Goal: Ask a question

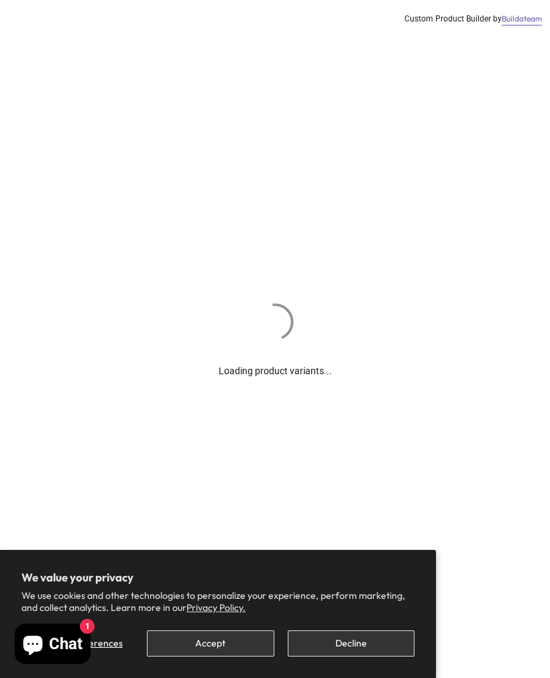
click at [221, 643] on button "Accept" at bounding box center [210, 644] width 127 height 26
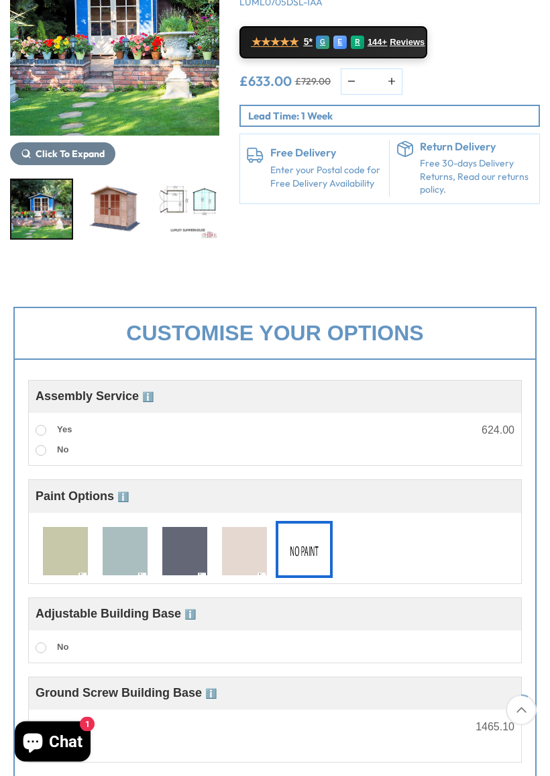
scroll to position [260, 0]
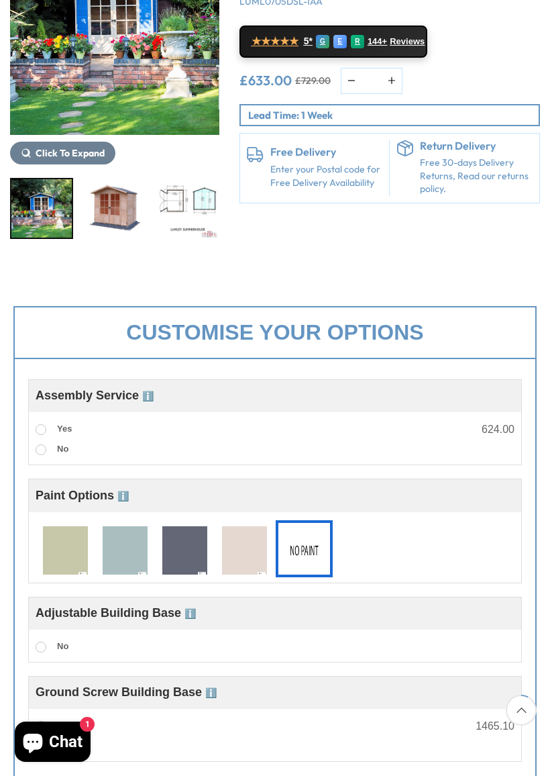
click at [252, 554] on img at bounding box center [244, 551] width 45 height 50
click at [313, 554] on img at bounding box center [304, 551] width 45 height 50
click at [245, 556] on img at bounding box center [244, 551] width 45 height 50
click at [46, 421] on label "Yes" at bounding box center [54, 429] width 36 height 17
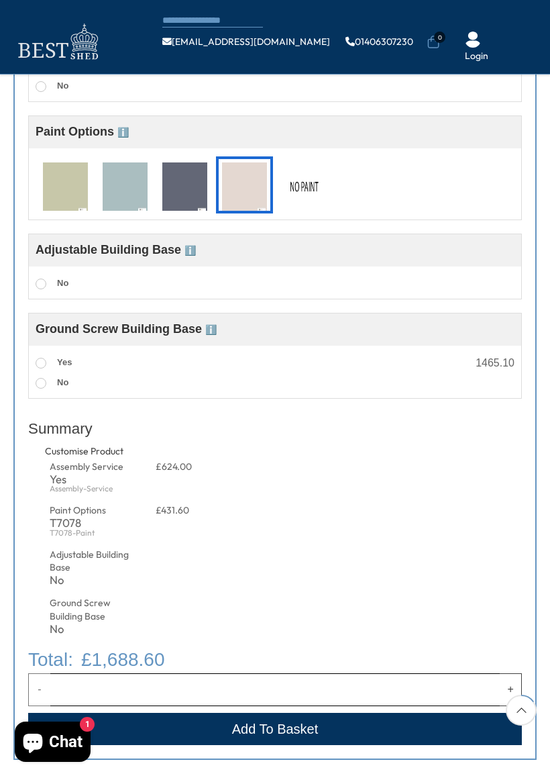
scroll to position [554, 0]
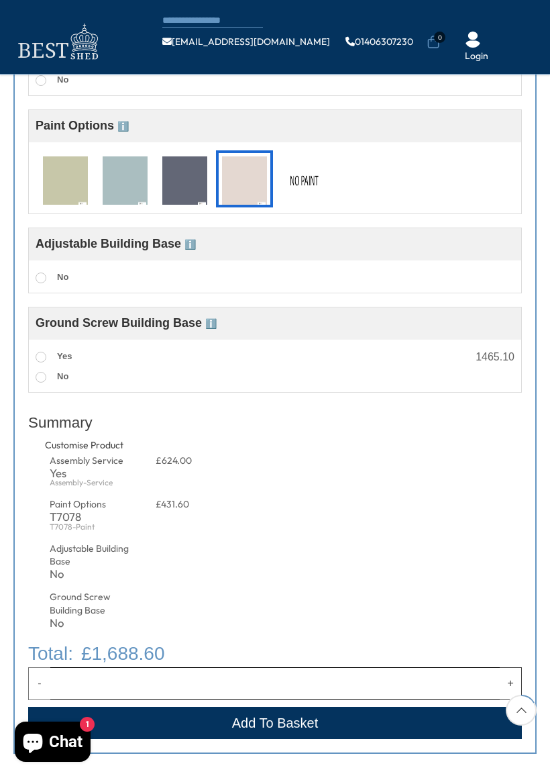
click at [121, 185] on img at bounding box center [125, 181] width 45 height 50
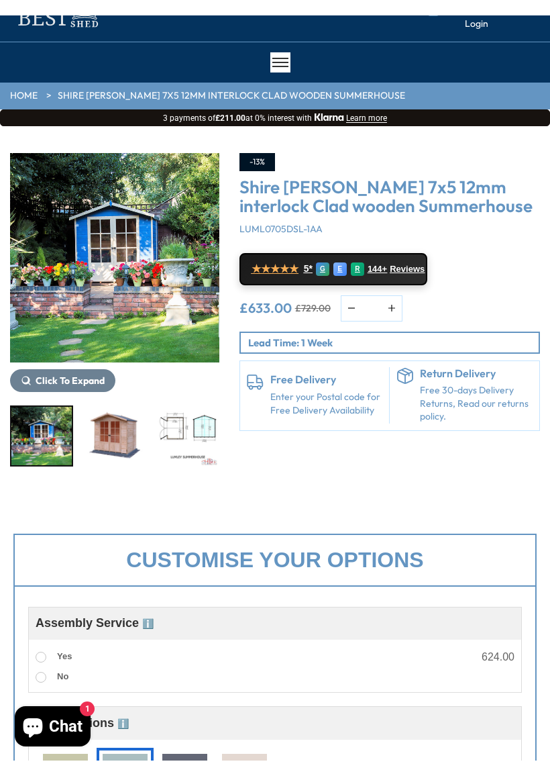
scroll to position [34, 0]
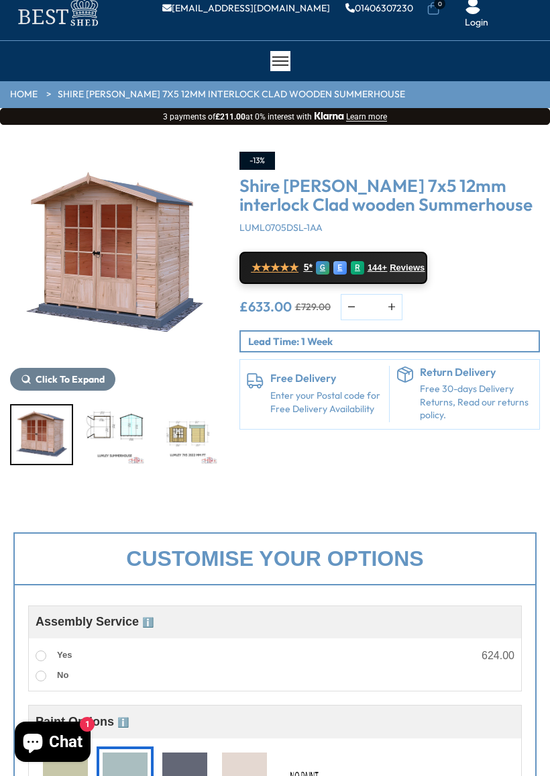
click at [124, 445] on img "3 / 14" at bounding box center [115, 434] width 60 height 58
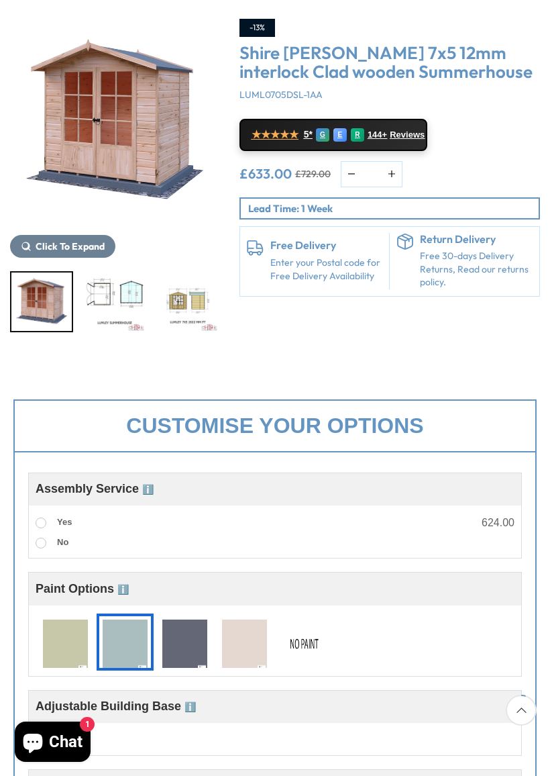
scroll to position [166, 0]
click at [120, 640] on img at bounding box center [125, 645] width 45 height 50
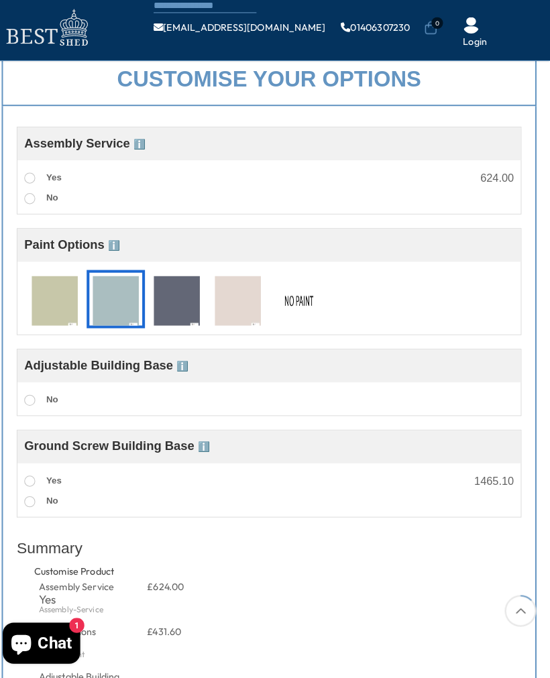
scroll to position [425, 0]
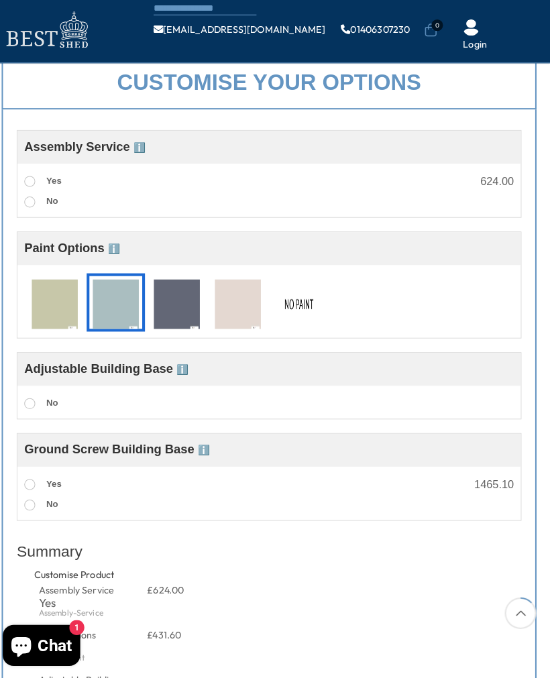
click at [233, 307] on img at bounding box center [244, 311] width 45 height 50
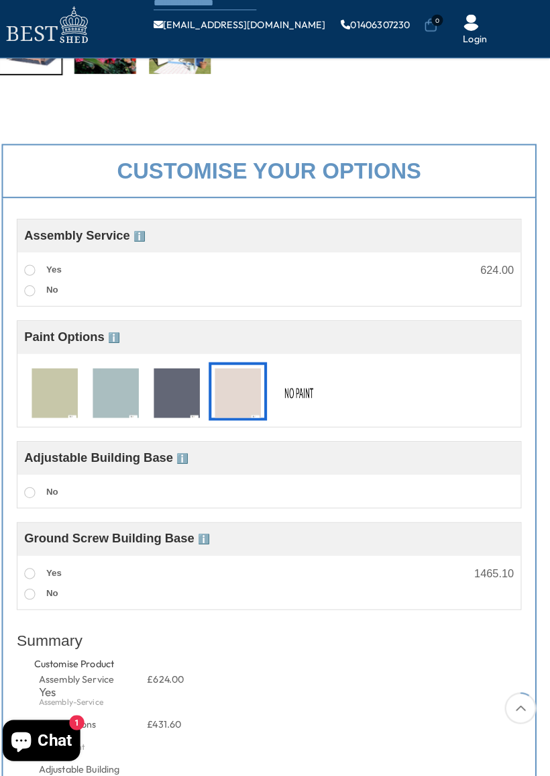
scroll to position [342, 0]
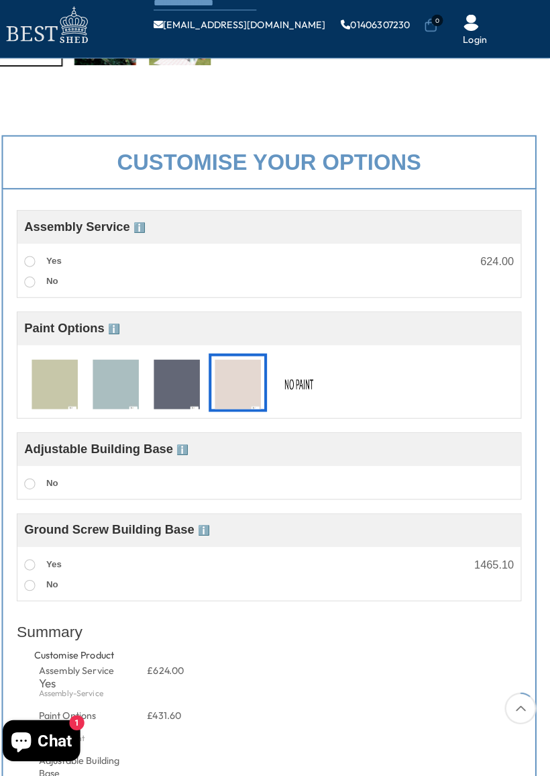
click at [46, 396] on img at bounding box center [65, 394] width 45 height 50
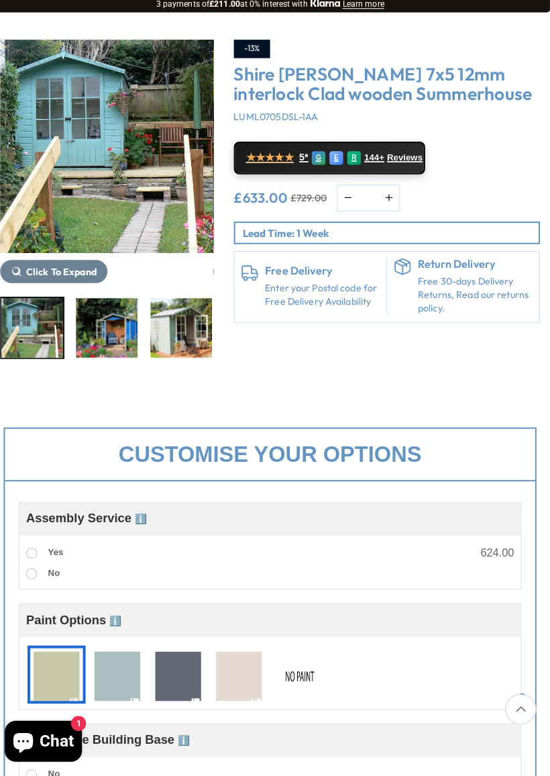
scroll to position [132, 0]
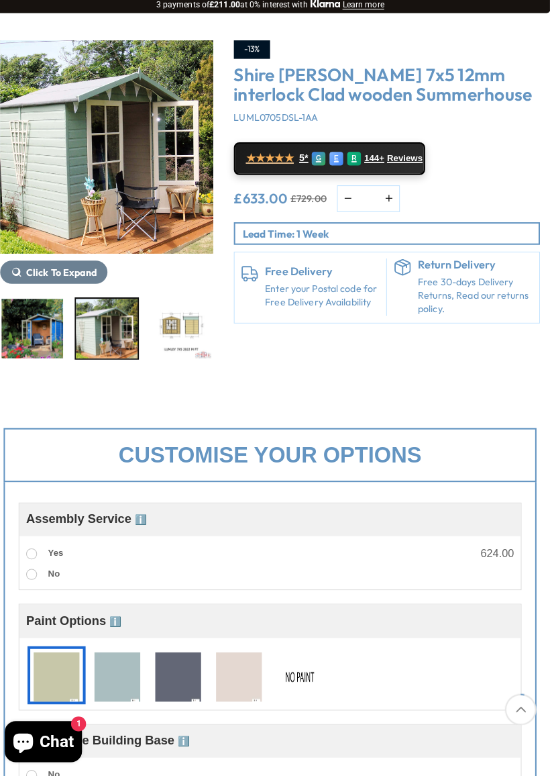
click at [97, 325] on img "13 / 14" at bounding box center [115, 336] width 60 height 58
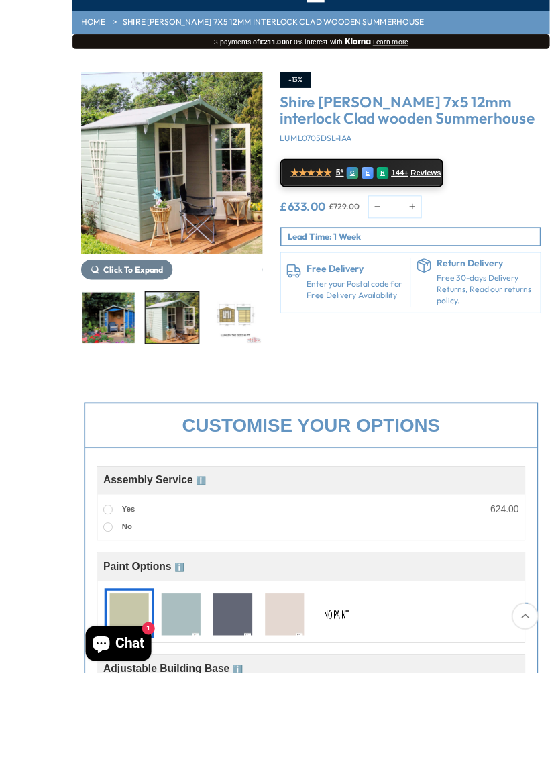
scroll to position [143, 0]
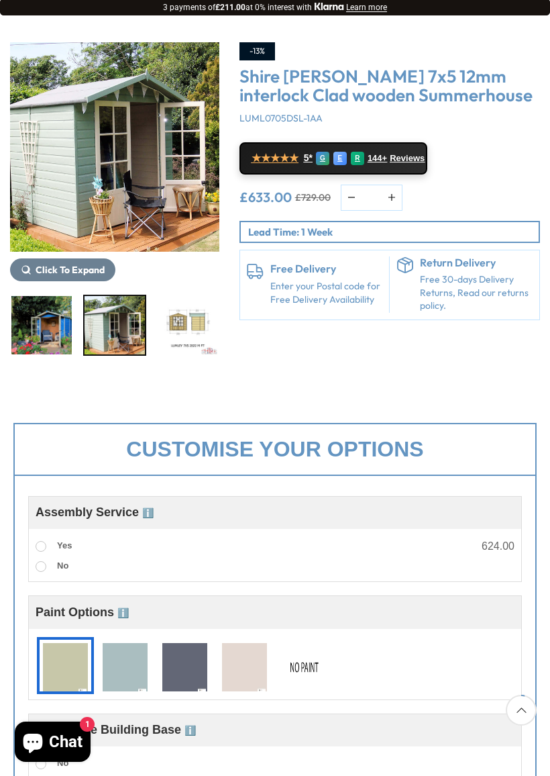
click at [89, 270] on span "Click To Expand" at bounding box center [70, 270] width 69 height 12
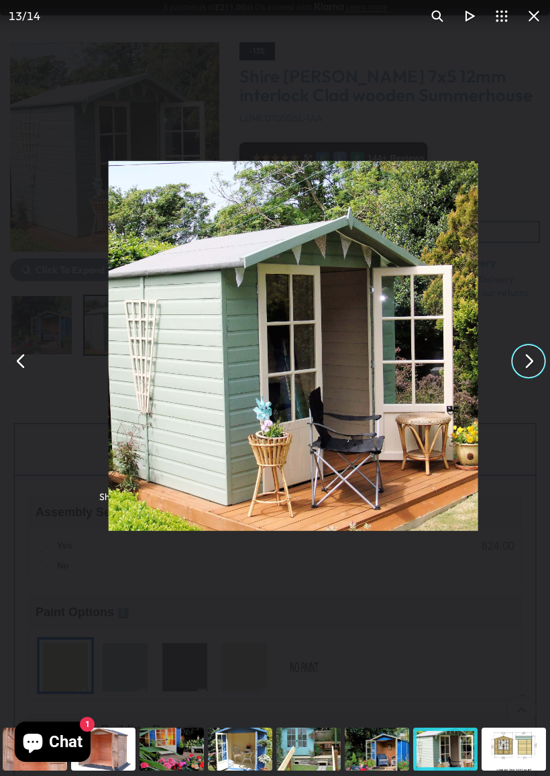
click at [524, 362] on button "You can close this modal content with the ESC key" at bounding box center [529, 361] width 32 height 32
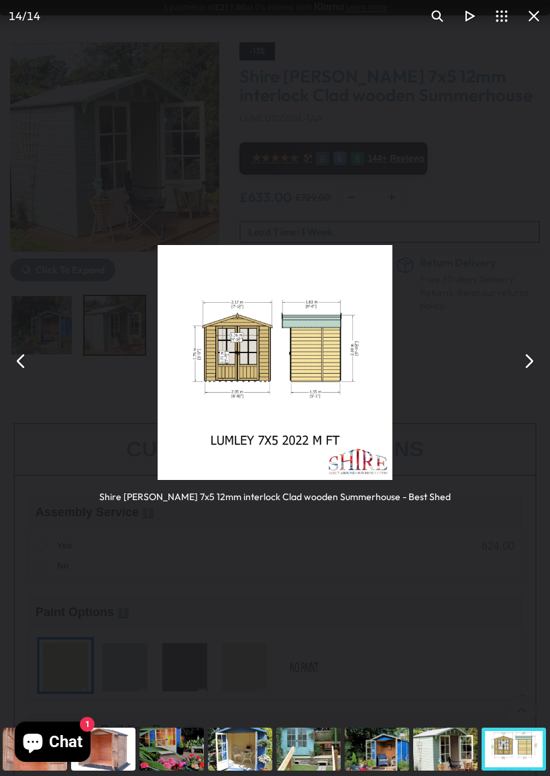
click at [527, 361] on button "You can close this modal content with the ESC key" at bounding box center [529, 361] width 32 height 32
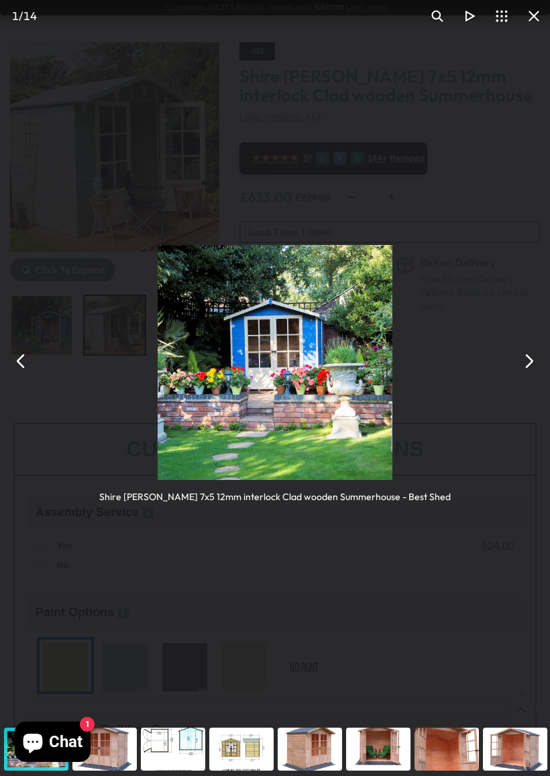
click at [520, 363] on button "You can close this modal content with the ESC key" at bounding box center [529, 361] width 32 height 32
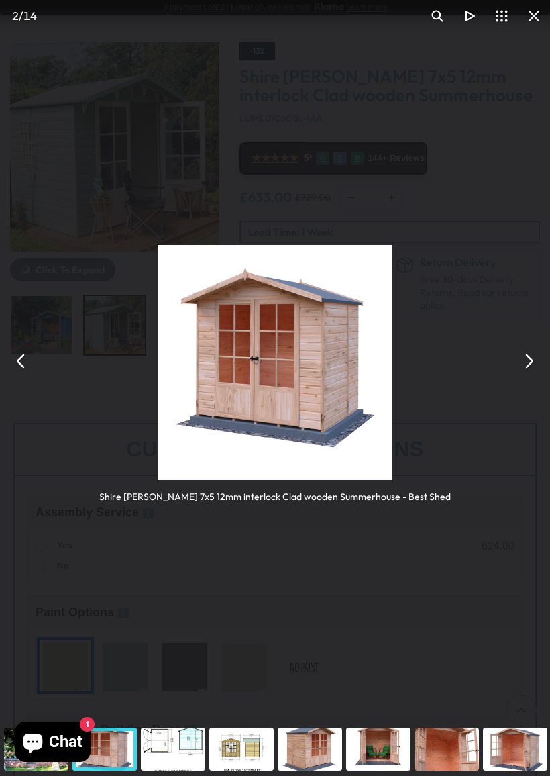
click at [529, 361] on button "You can close this modal content with the ESC key" at bounding box center [529, 361] width 32 height 32
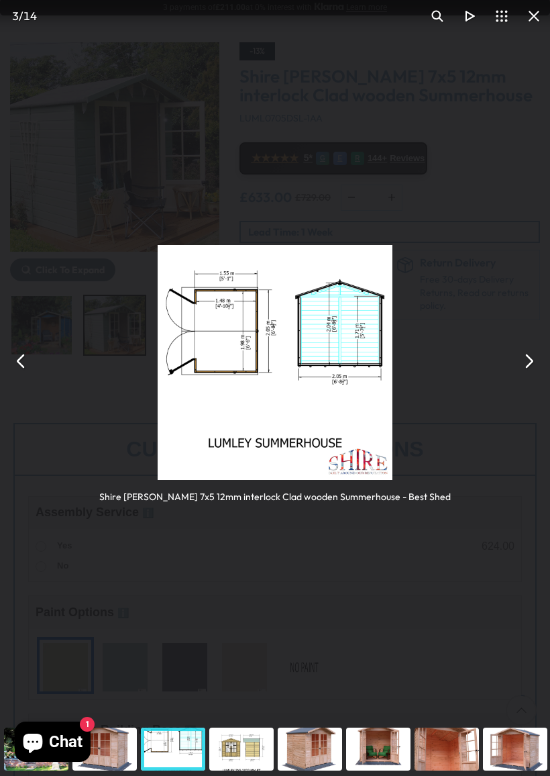
click at [534, 358] on button "You can close this modal content with the ESC key" at bounding box center [529, 361] width 32 height 32
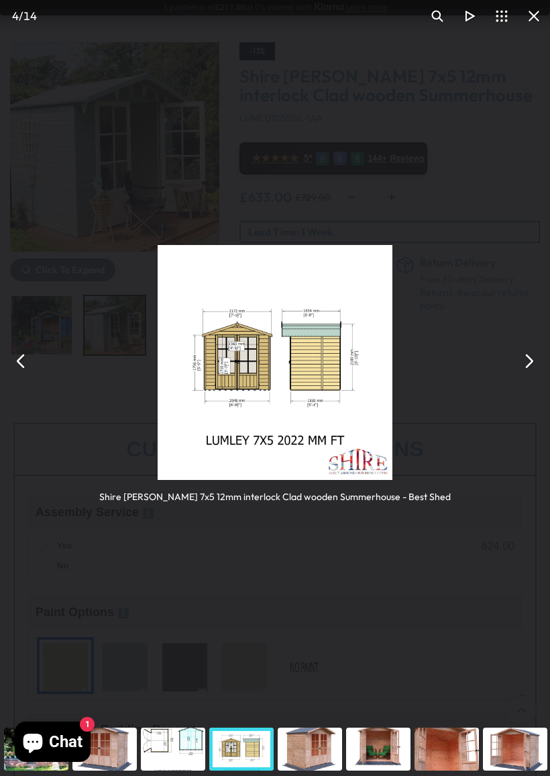
click at [523, 362] on button "You can close this modal content with the ESC key" at bounding box center [529, 361] width 32 height 32
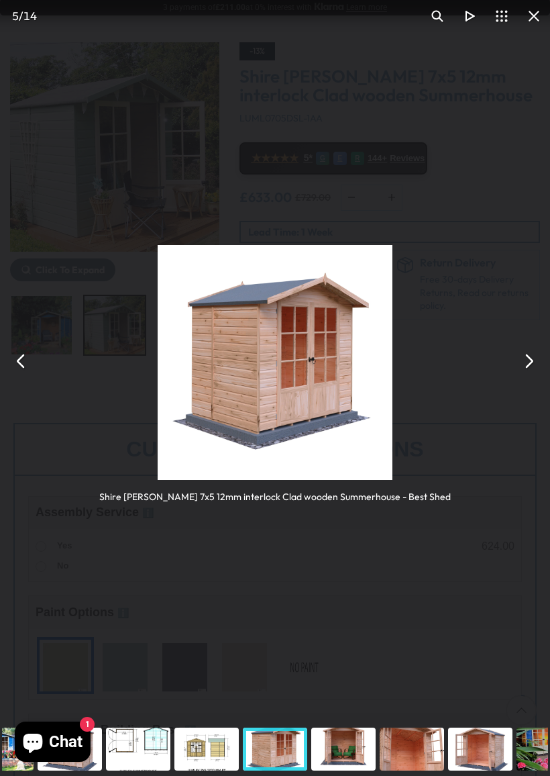
click at [530, 358] on button "You can close this modal content with the ESC key" at bounding box center [529, 361] width 32 height 32
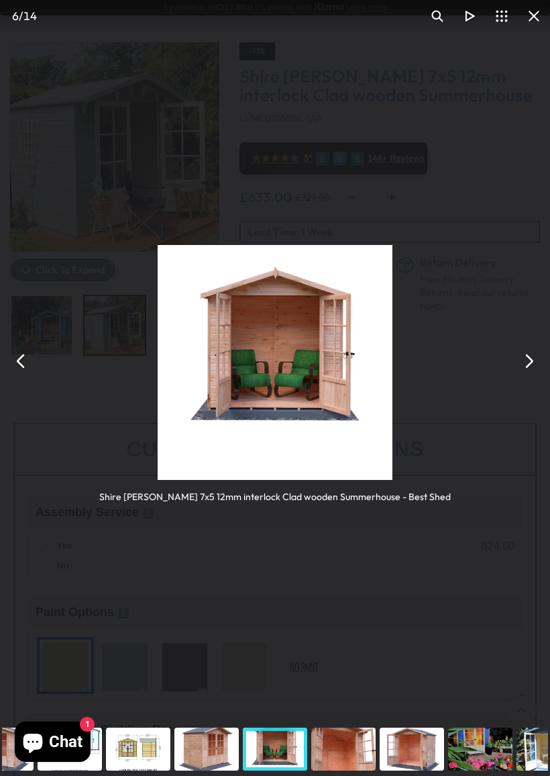
click at [528, 359] on button "You can close this modal content with the ESC key" at bounding box center [529, 361] width 32 height 32
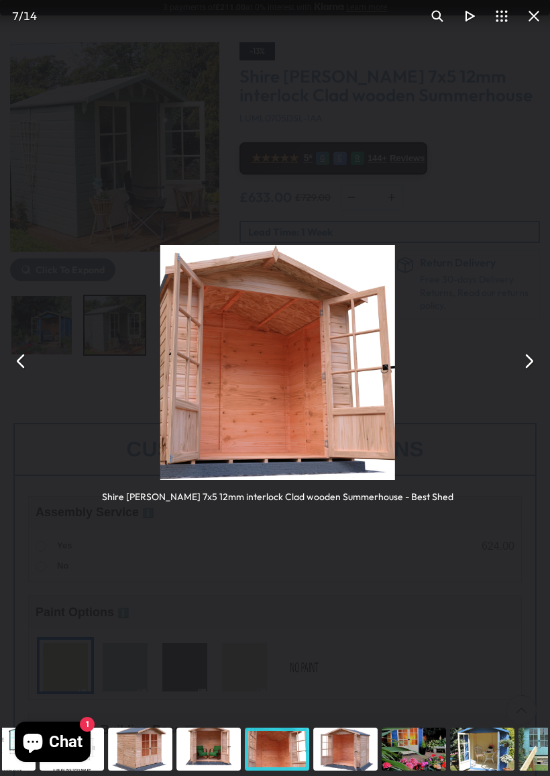
click at [543, 362] on button "You can close this modal content with the ESC key" at bounding box center [529, 361] width 32 height 32
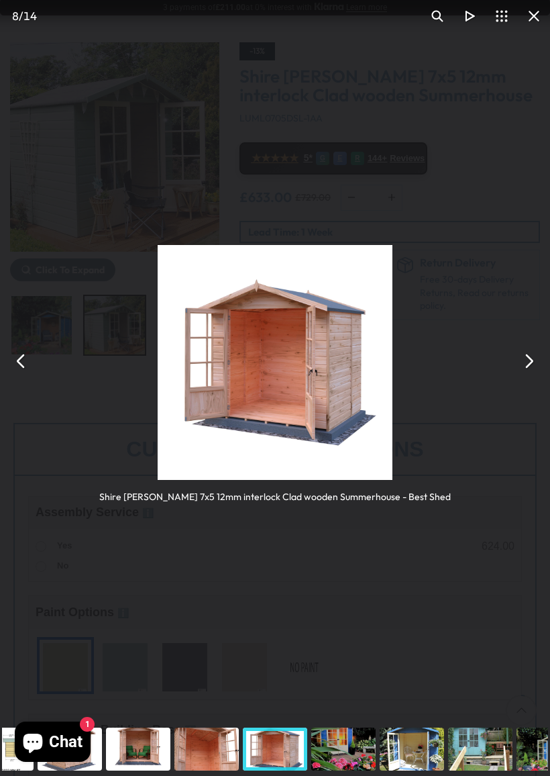
click at [519, 361] on button "You can close this modal content with the ESC key" at bounding box center [529, 361] width 32 height 32
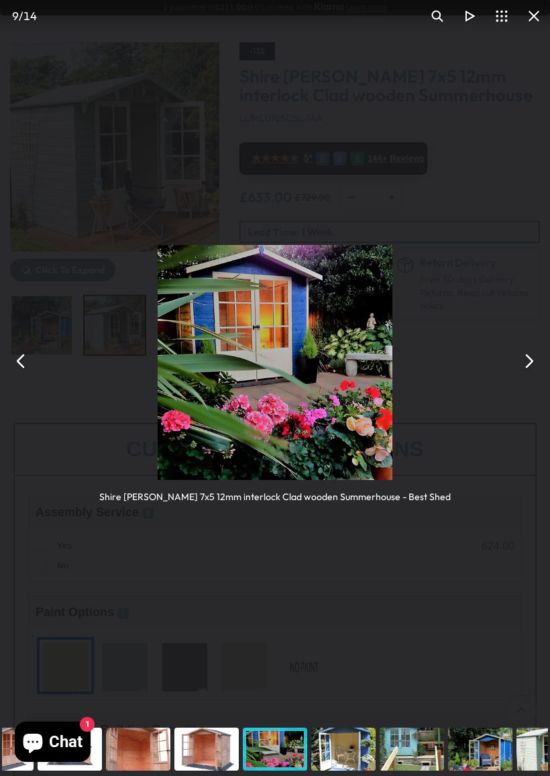
click at [530, 359] on button "You can close this modal content with the ESC key" at bounding box center [529, 361] width 32 height 32
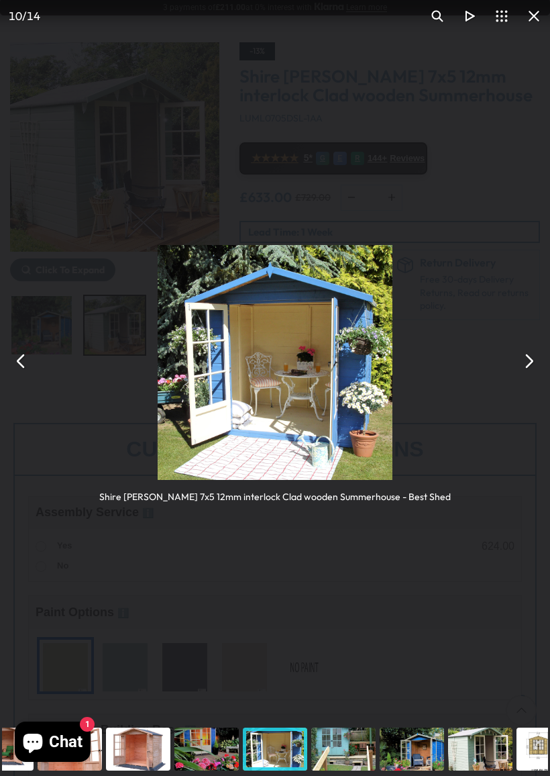
click at [519, 360] on button "You can close this modal content with the ESC key" at bounding box center [529, 361] width 32 height 32
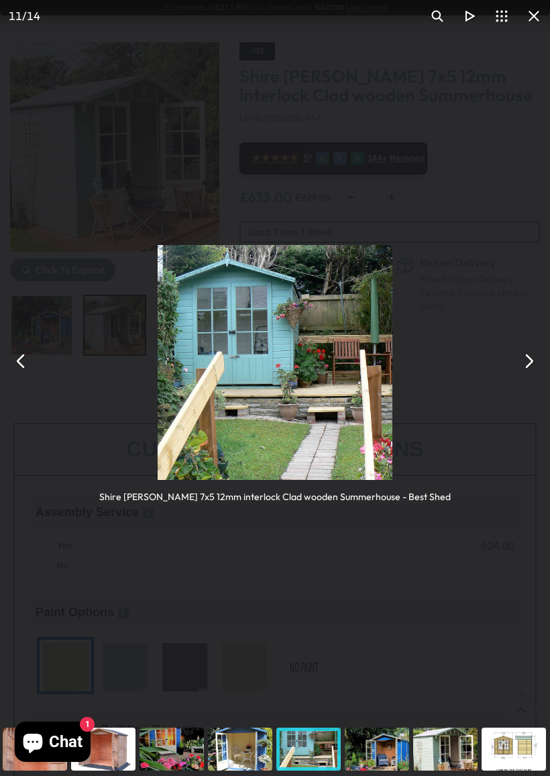
click at [530, 368] on button "You can close this modal content with the ESC key" at bounding box center [529, 361] width 32 height 32
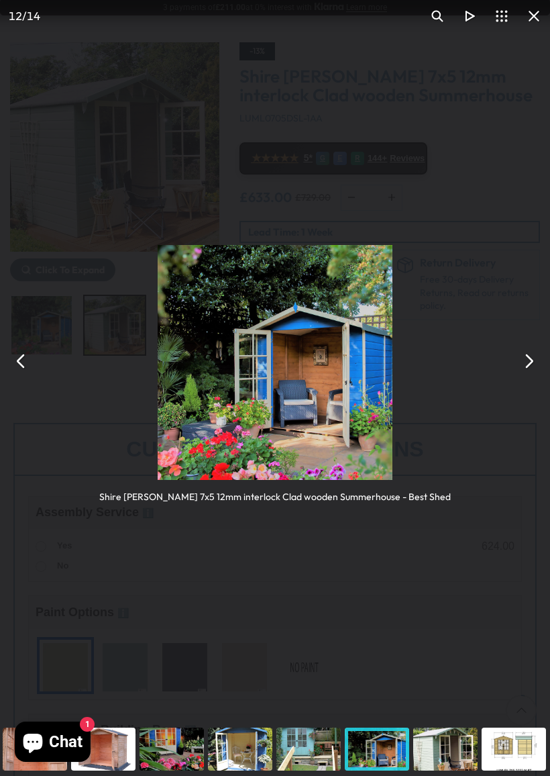
click at [525, 362] on button "You can close this modal content with the ESC key" at bounding box center [529, 361] width 32 height 32
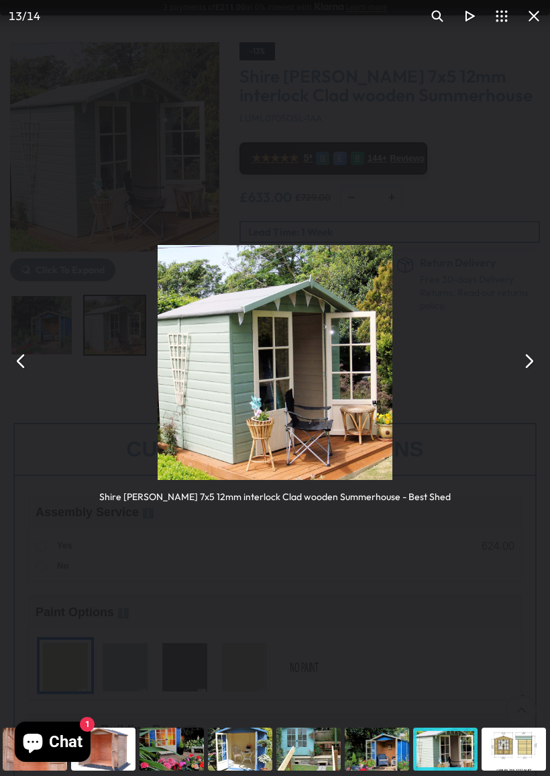
click at [372, 587] on div "Shire [PERSON_NAME] 7x5 12mm interlock Clad wooden Summerhouse - Best Shed" at bounding box center [275, 361] width 550 height 722
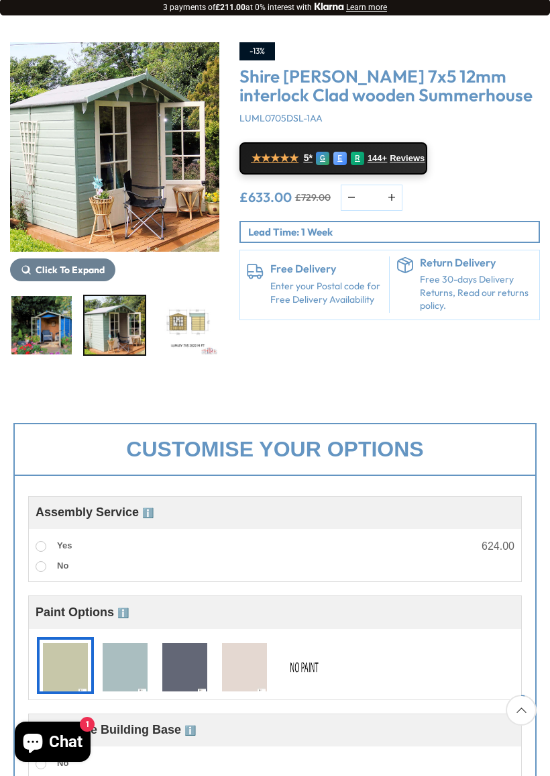
click at [134, 674] on img at bounding box center [125, 668] width 45 height 50
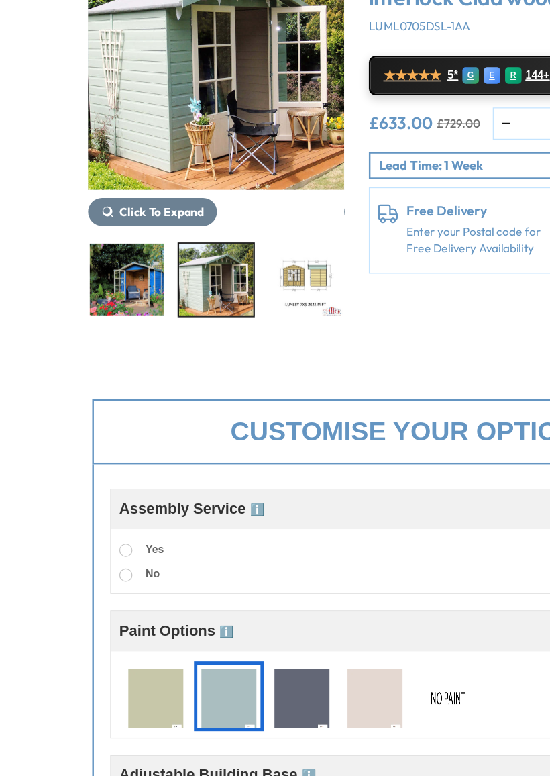
scroll to position [236, 0]
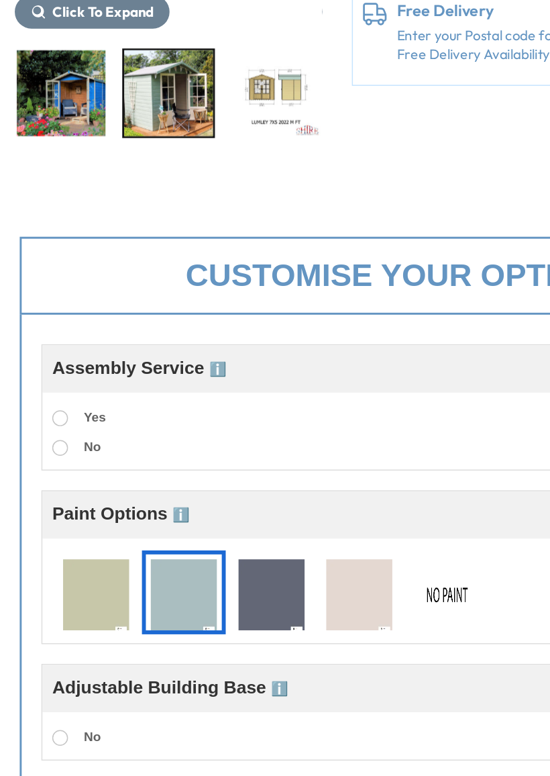
click at [117, 439] on span "ℹ️" at bounding box center [122, 444] width 11 height 11
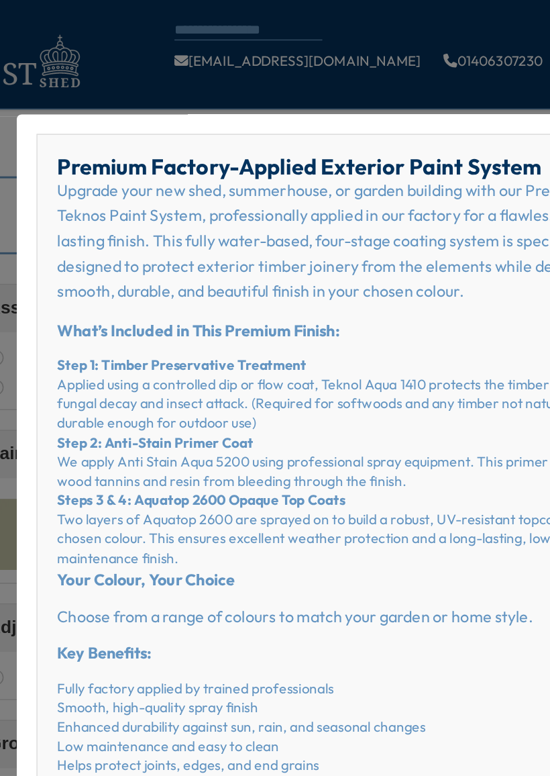
scroll to position [371, 0]
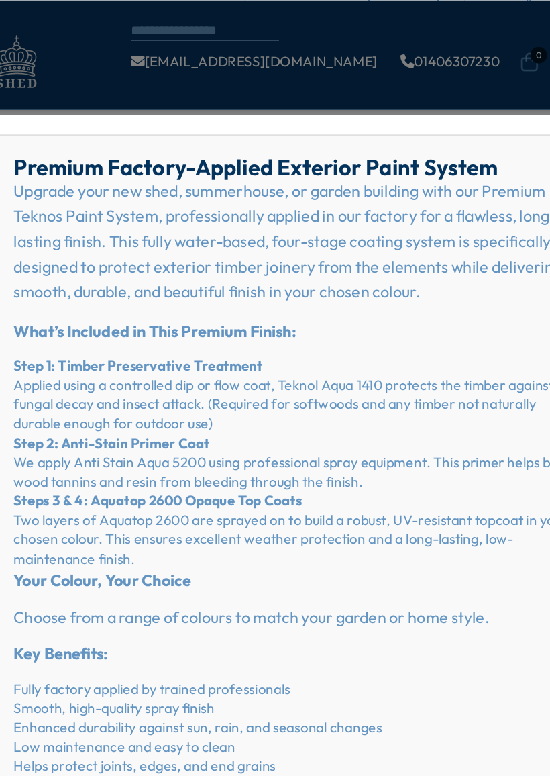
click at [99, 50] on div "× Premium Factory-Applied Exterior Paint System Upgrade your new shed, summerho…" at bounding box center [275, 388] width 550 height 776
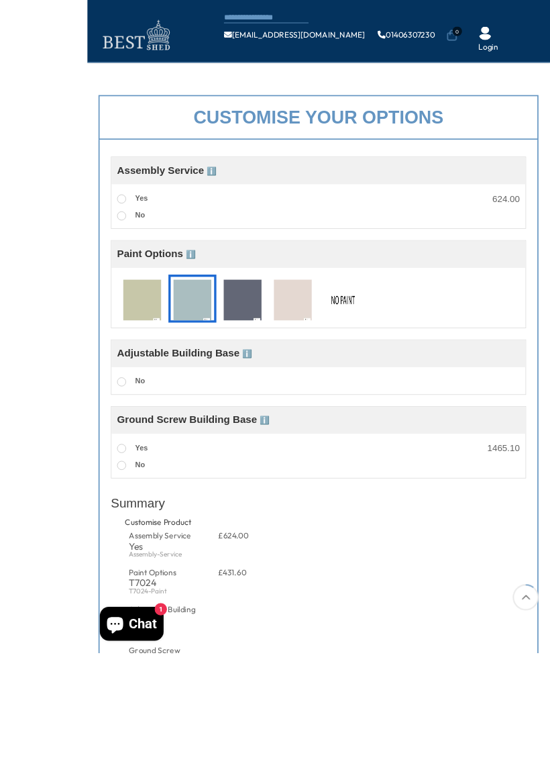
scroll to position [474, 0]
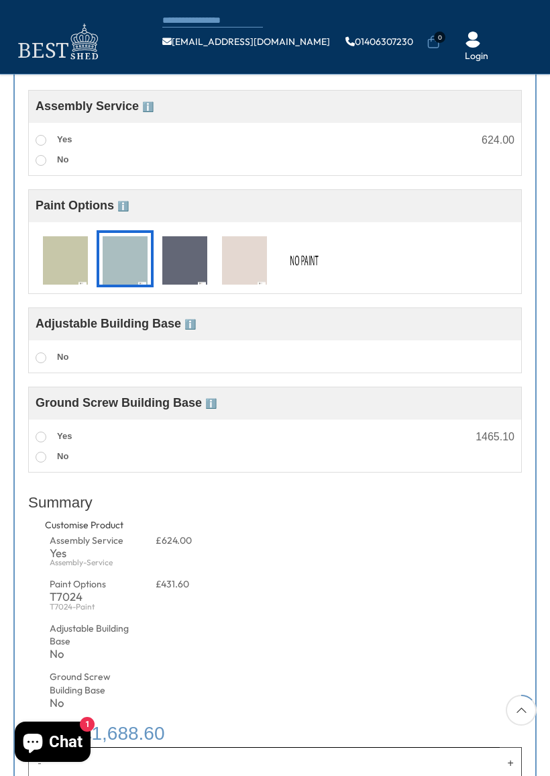
click at [243, 275] on img at bounding box center [244, 261] width 45 height 50
click at [129, 263] on img at bounding box center [125, 261] width 45 height 50
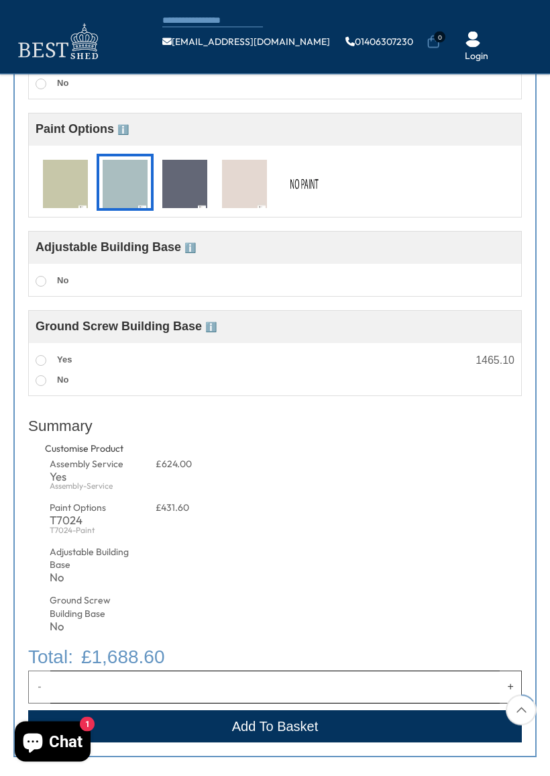
scroll to position [551, 0]
click at [67, 678] on span "Chat" at bounding box center [66, 741] width 34 height 20
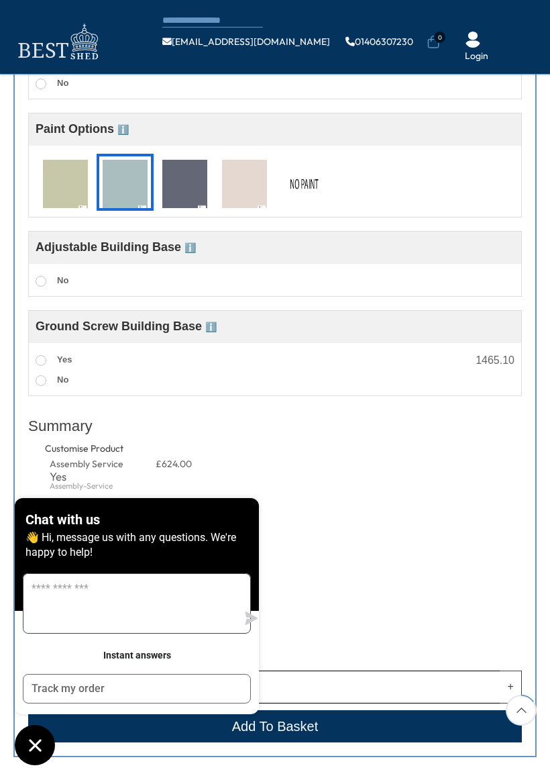
click at [68, 607] on textarea "Message us" at bounding box center [129, 603] width 213 height 59
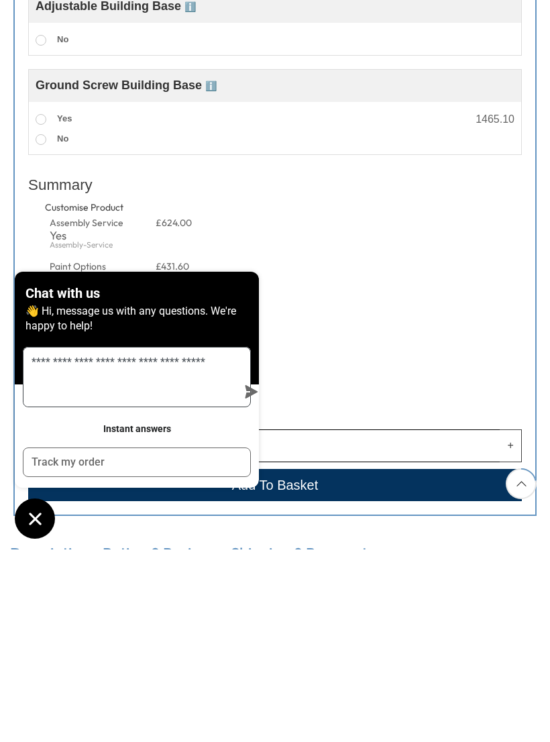
scroll to position [600, 0]
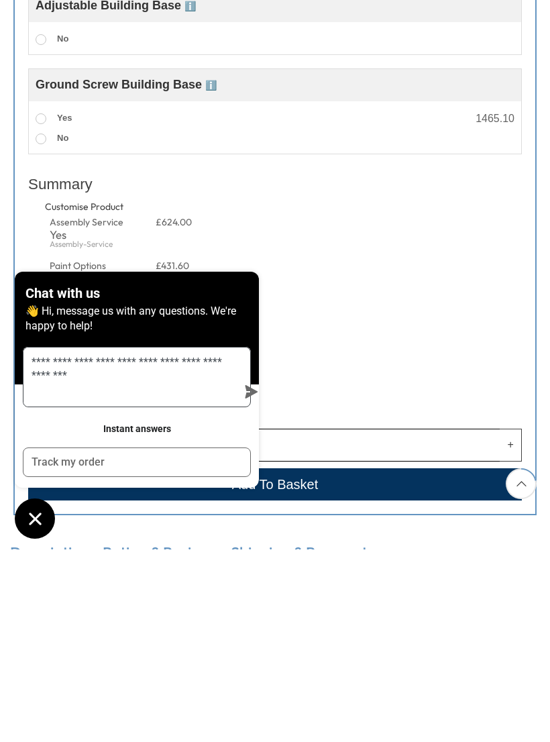
type textarea "**********"
click at [145, 616] on h3 "Instant answers" at bounding box center [137, 621] width 68 height 11
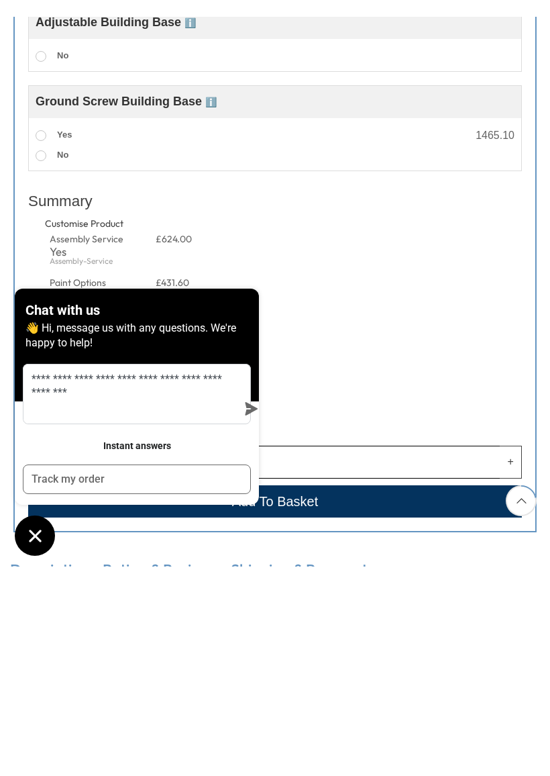
scroll to position [792, 0]
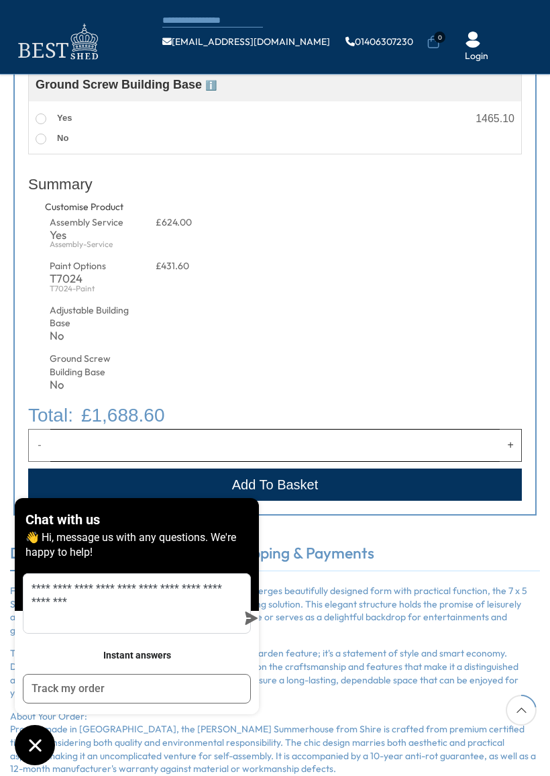
click at [246, 618] on icon "submit" at bounding box center [252, 617] width 13 height 13
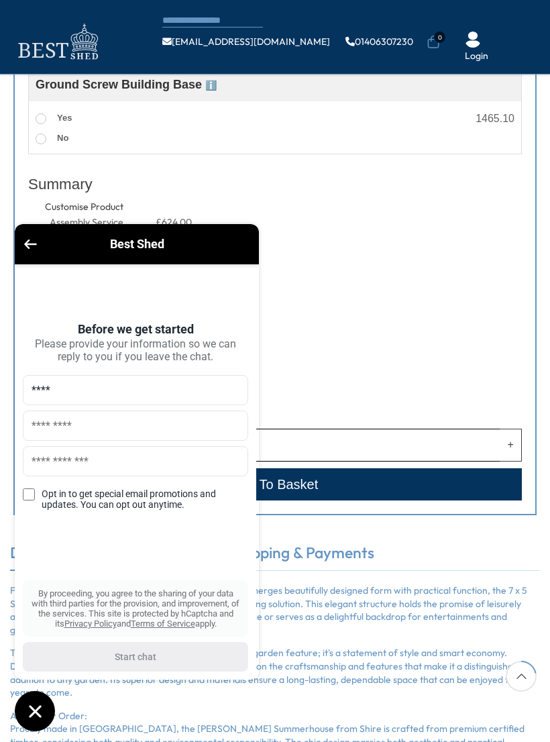
type input "****"
click at [64, 434] on input "text" at bounding box center [135, 426] width 225 height 30
type input "**********"
click at [88, 465] on input "text" at bounding box center [135, 461] width 225 height 30
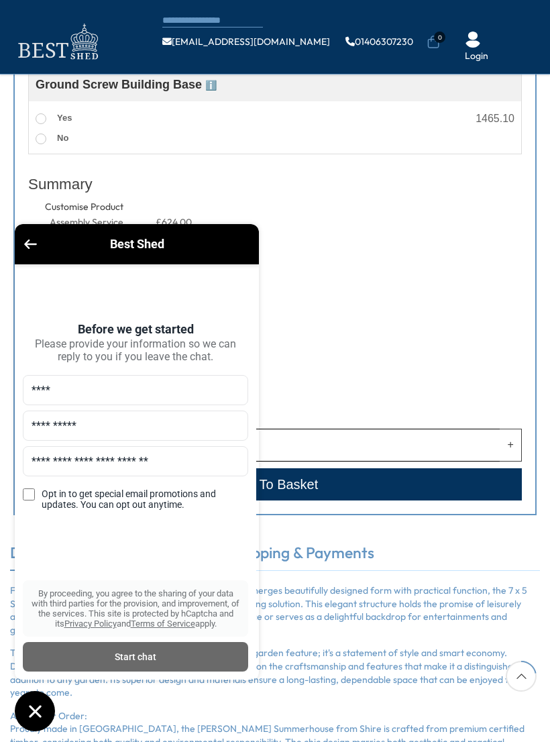
type input "**********"
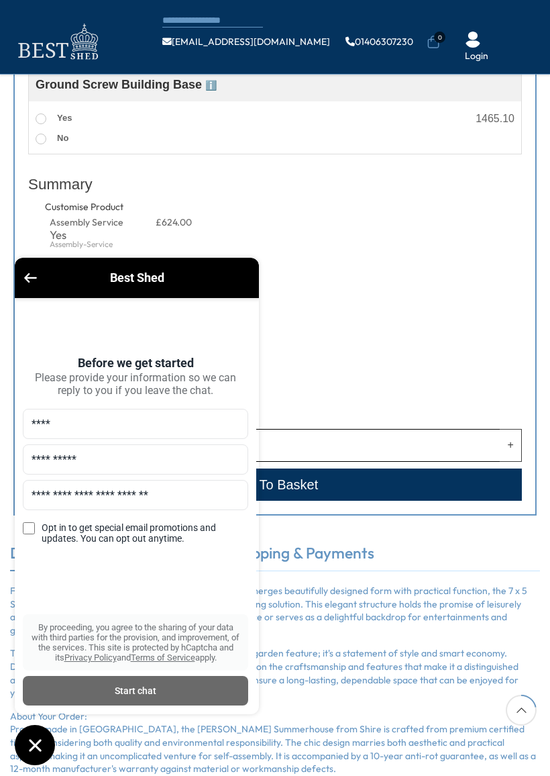
click at [143, 678] on div "Start chat" at bounding box center [135, 690] width 209 height 15
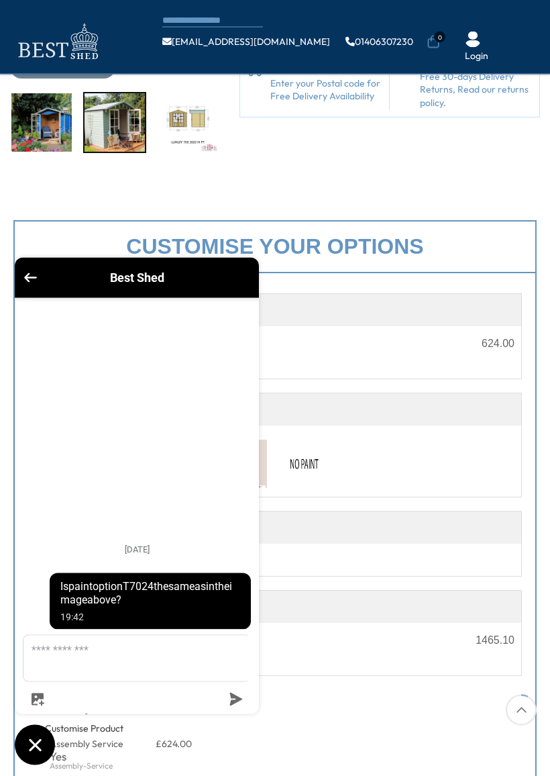
scroll to position [272, 0]
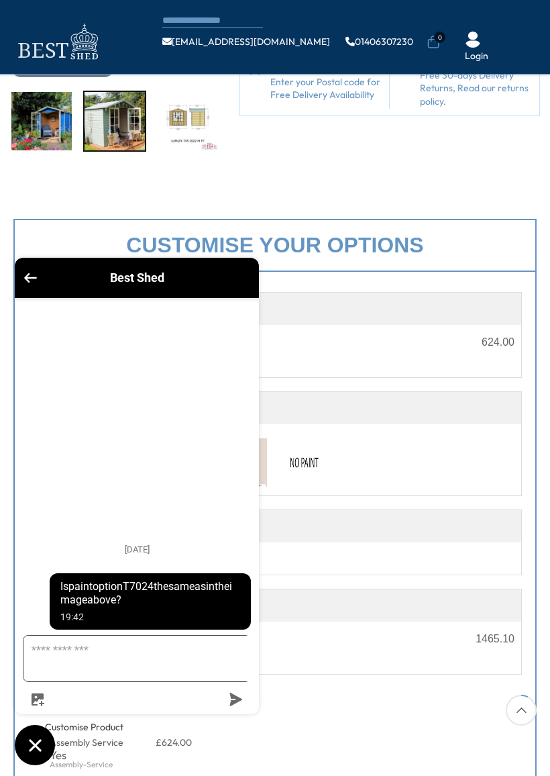
click at [63, 674] on textarea "Message us" at bounding box center [144, 658] width 243 height 46
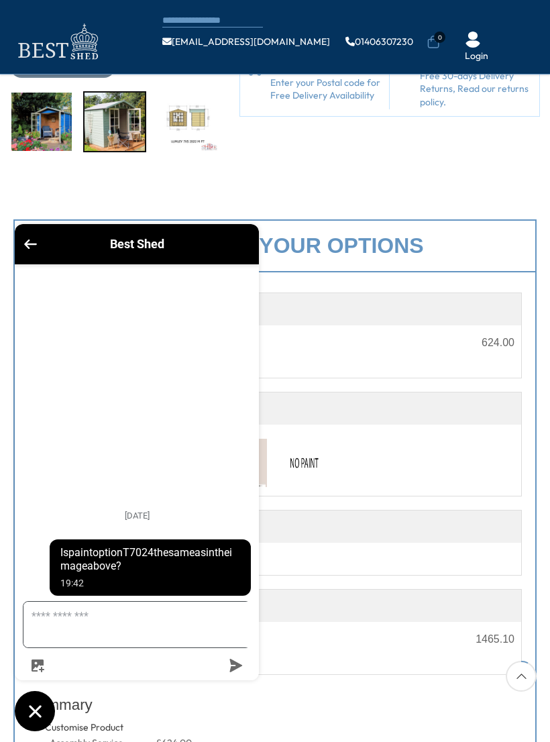
scroll to position [471, 0]
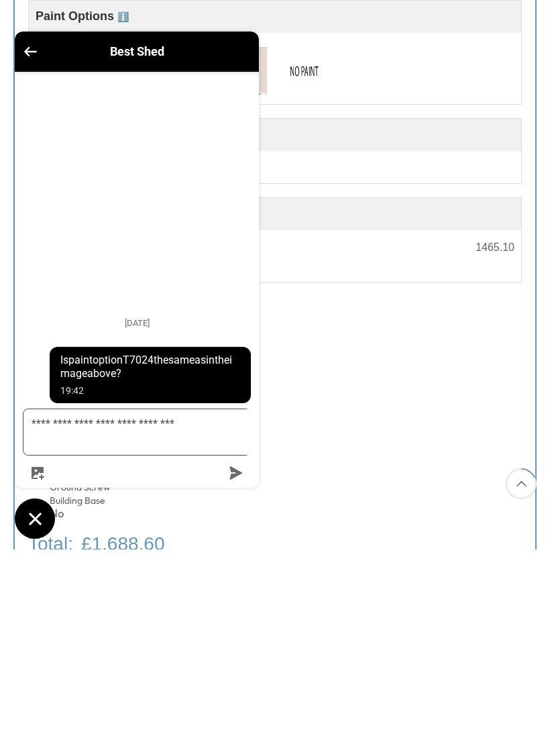
type textarea "**********"
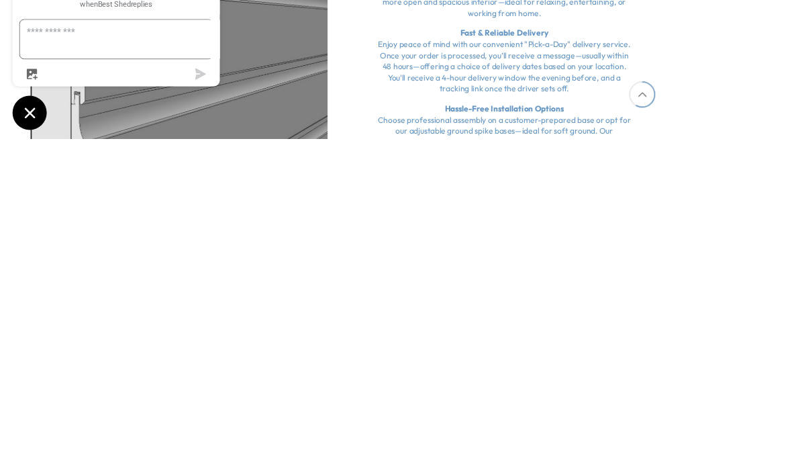
scroll to position [2334, 0]
